Goal: Task Accomplishment & Management: Manage account settings

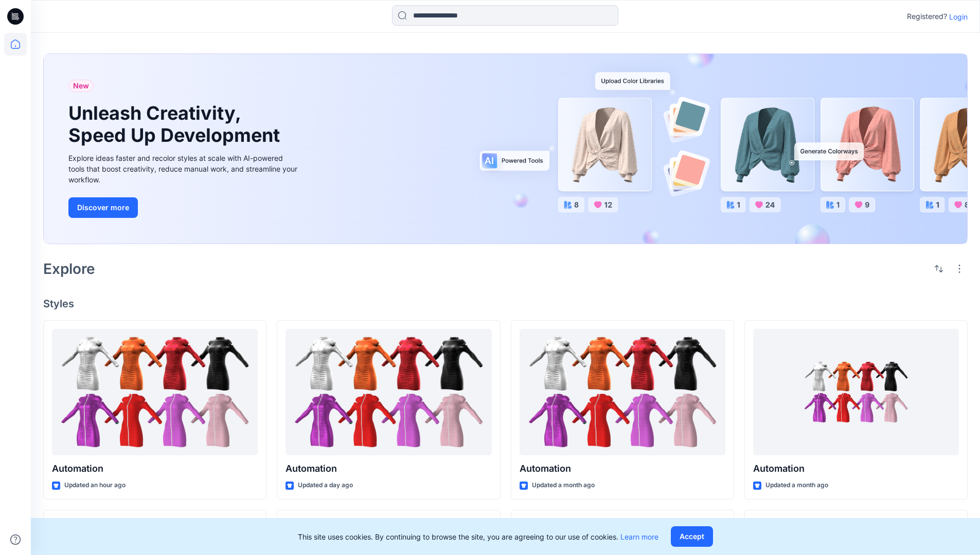
click at [955, 16] on p "Login" at bounding box center [958, 16] width 19 height 11
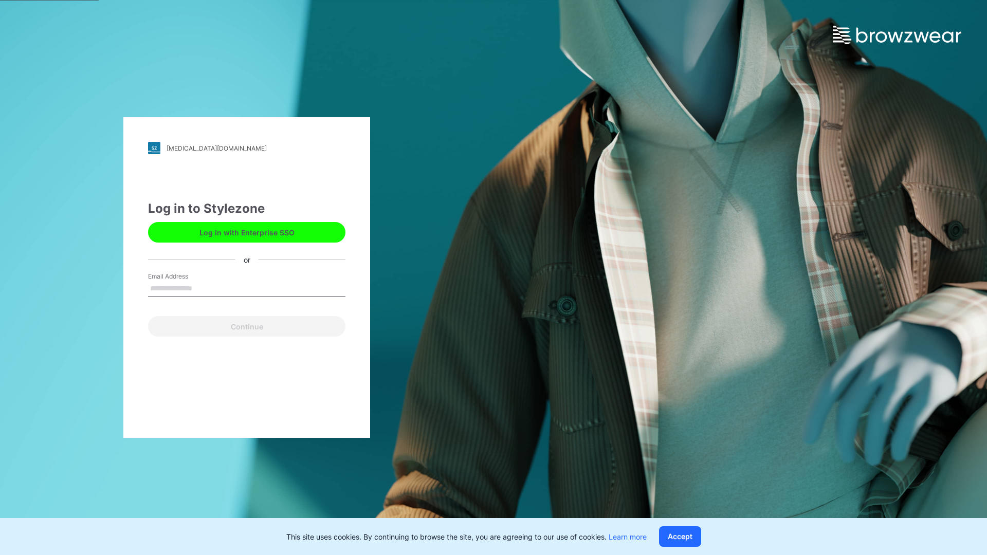
click at [203, 288] on input "Email Address" at bounding box center [246, 288] width 197 height 15
type input "**********"
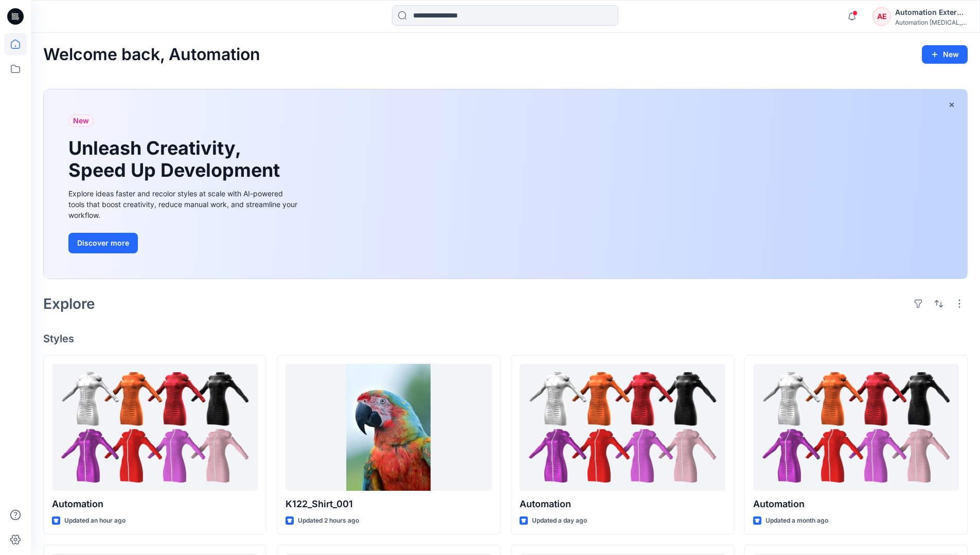
click at [20, 44] on icon at bounding box center [15, 44] width 9 height 9
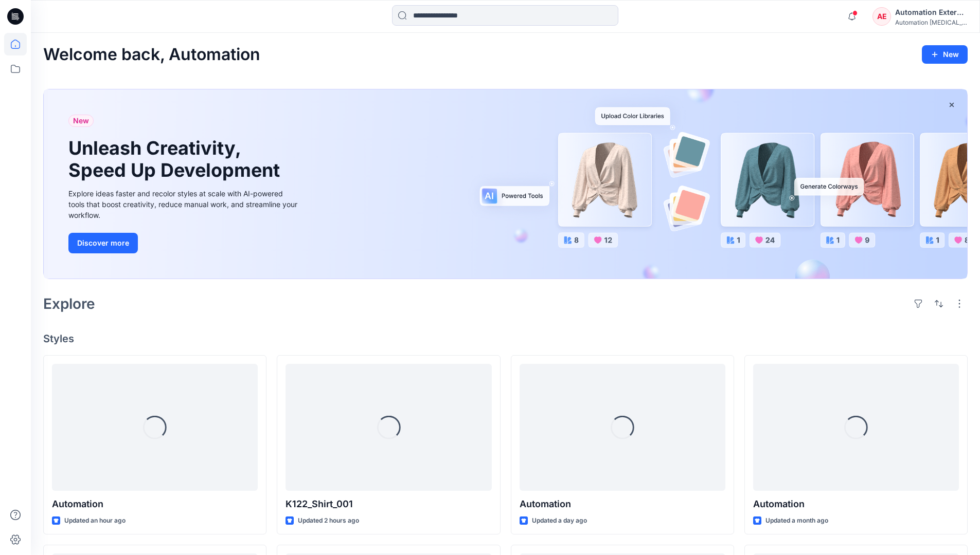
click at [895, 17] on div "Automation External" at bounding box center [931, 12] width 72 height 12
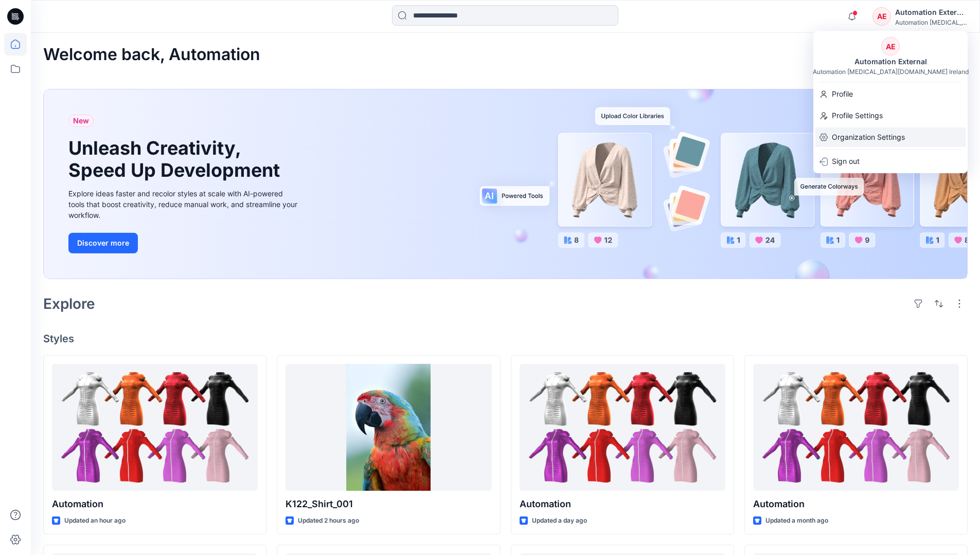
click at [861, 132] on p "Organization Settings" at bounding box center [868, 138] width 73 height 20
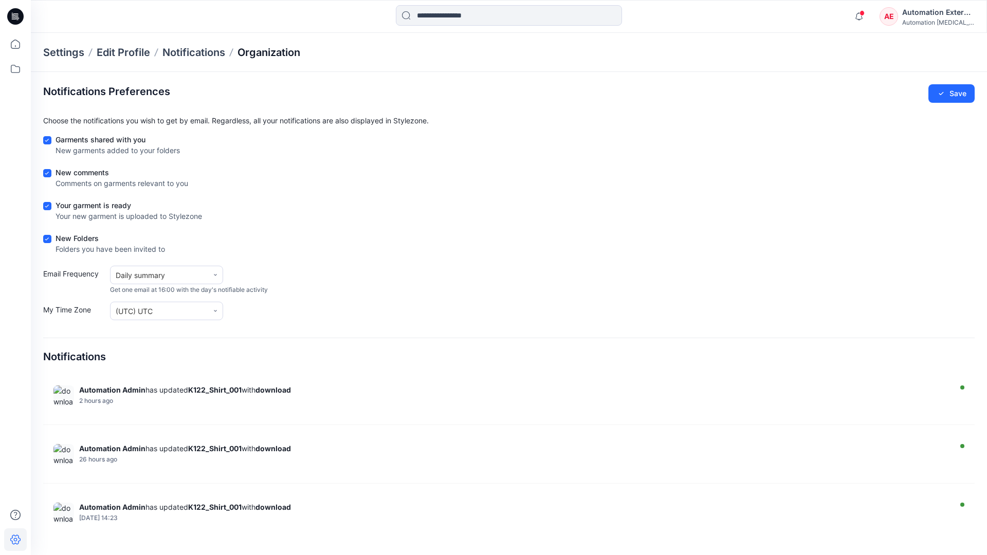
click at [288, 53] on p "Organization" at bounding box center [269, 52] width 63 height 14
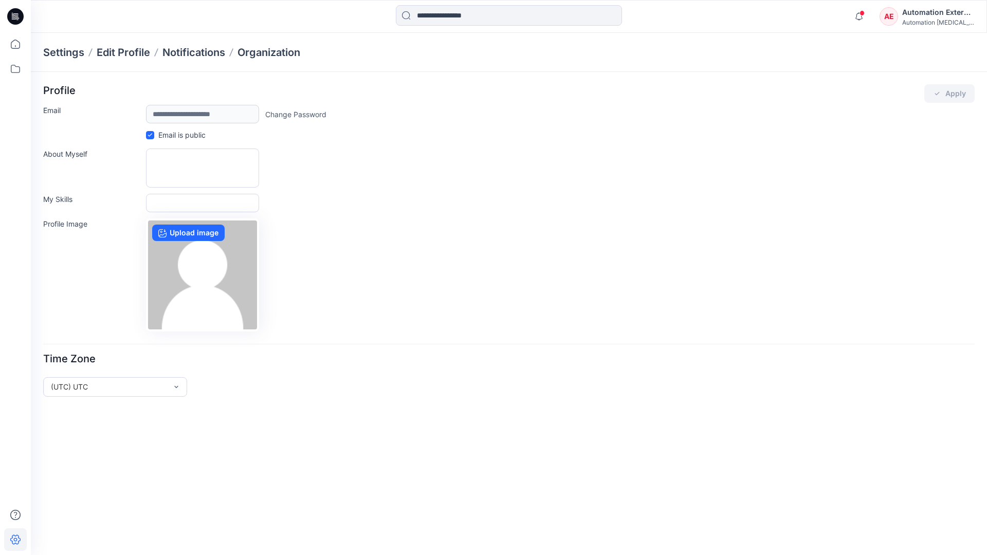
click at [939, 16] on div "Automation External" at bounding box center [938, 12] width 72 height 12
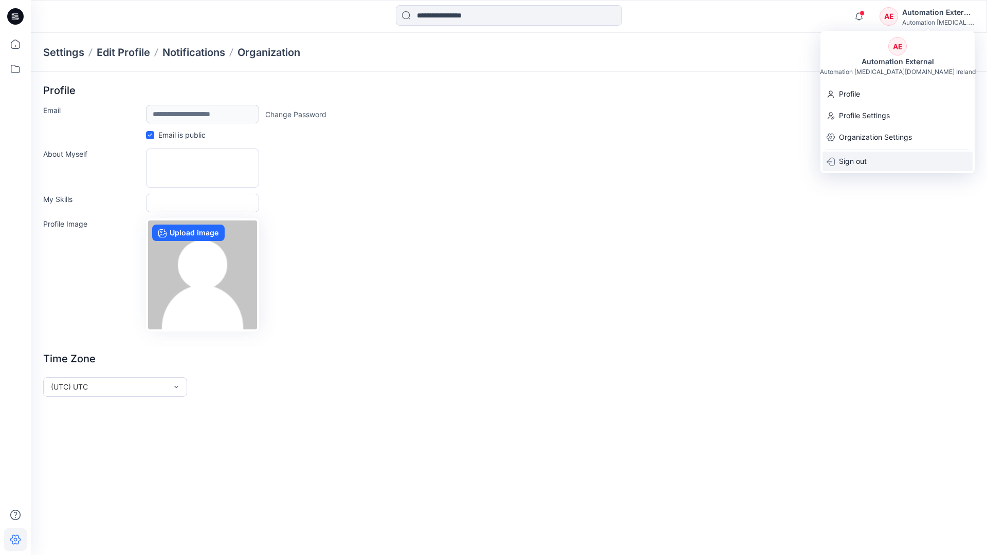
click at [873, 160] on div "Sign out" at bounding box center [898, 162] width 150 height 20
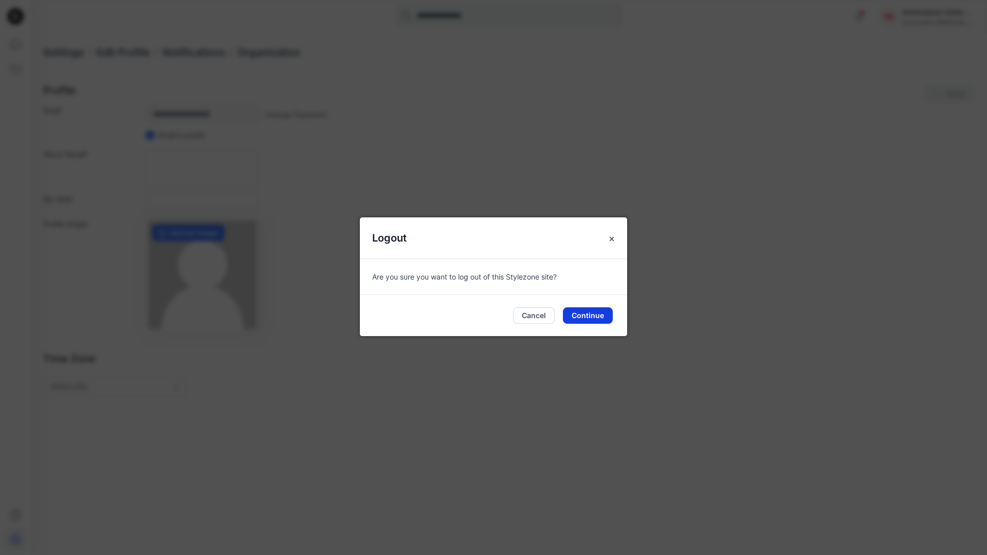
click at [594, 312] on button "Continue" at bounding box center [588, 316] width 50 height 16
